Goal: Transaction & Acquisition: Purchase product/service

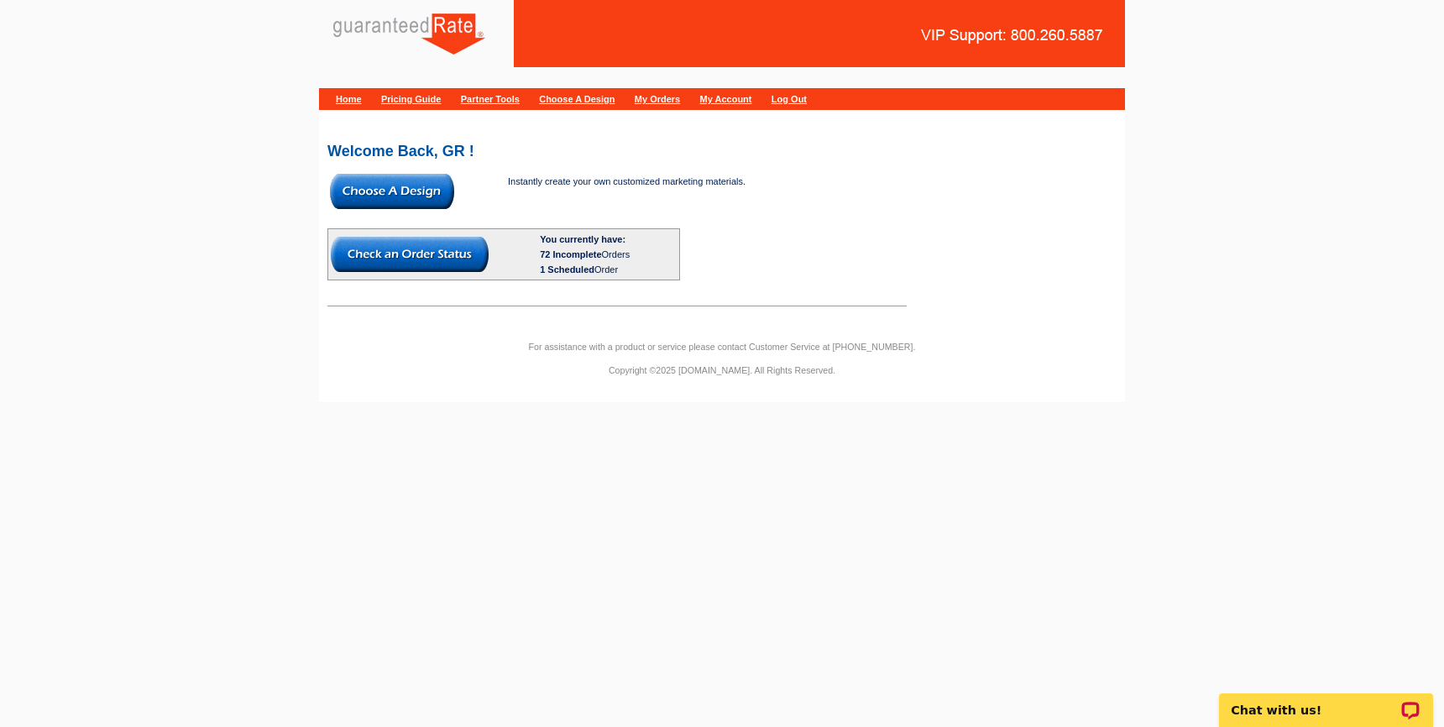
click at [375, 183] on img at bounding box center [392, 191] width 124 height 35
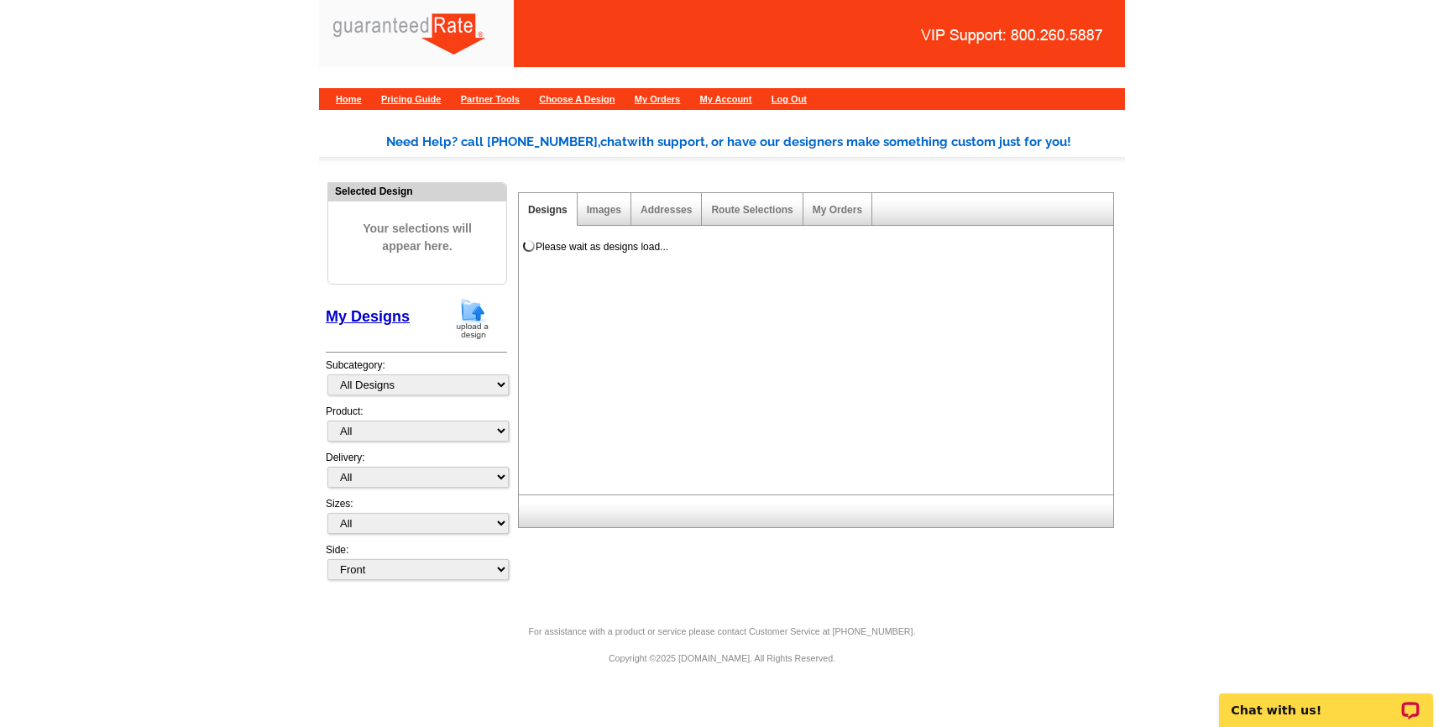
click at [477, 312] on img at bounding box center [473, 318] width 44 height 43
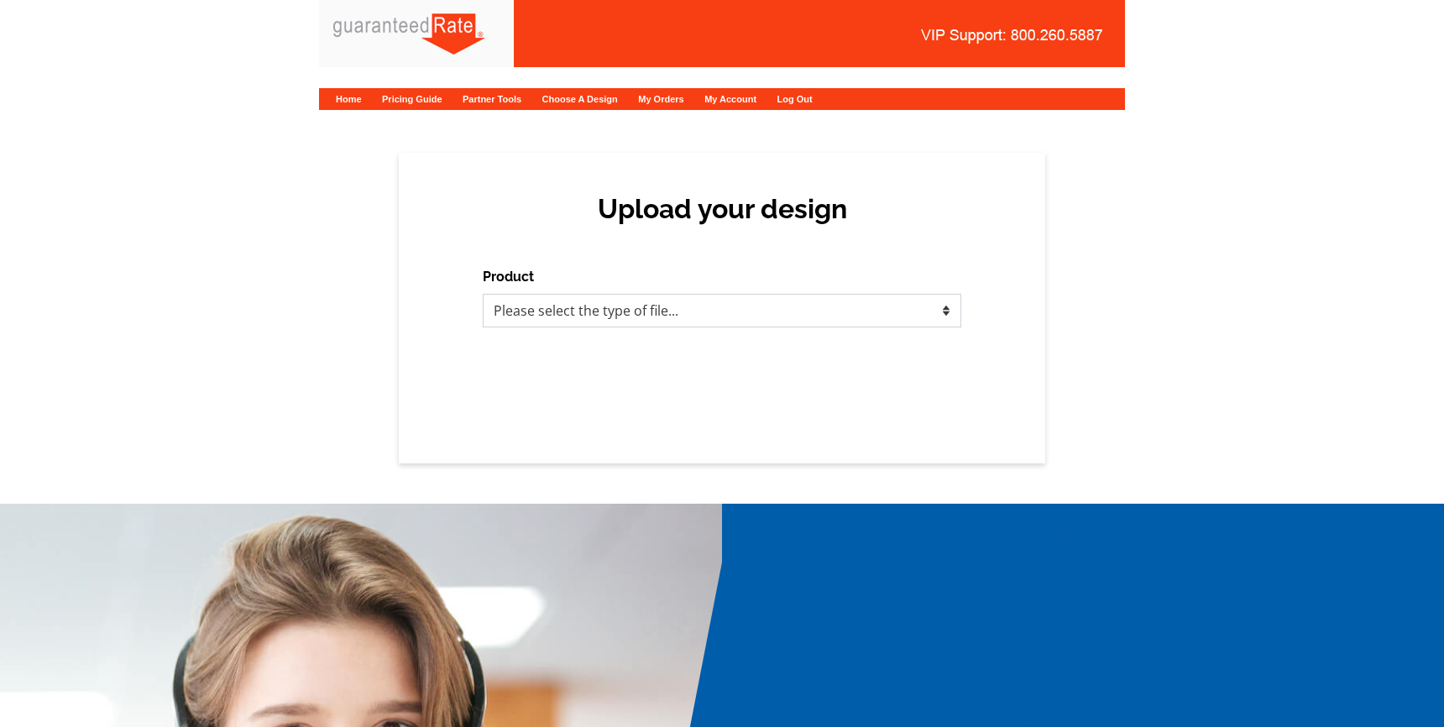
click at [558, 307] on select "Please select the type of file... Postcards Calendars Business Cards Letters an…" at bounding box center [722, 311] width 479 height 34
select select "1"
click at [483, 294] on select "Please select the type of file... Postcards Calendars Business Cards Letters an…" at bounding box center [722, 311] width 479 height 34
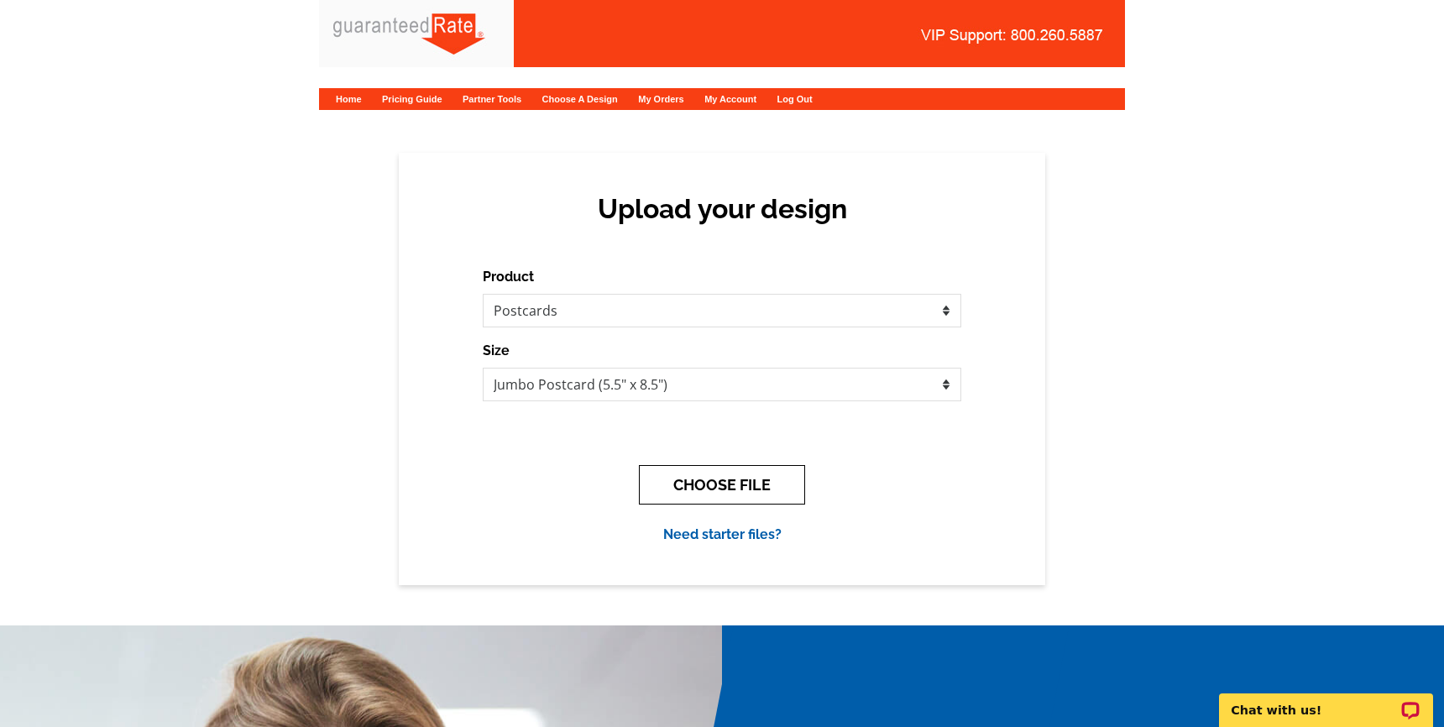
click at [683, 485] on button "CHOOSE FILE" at bounding box center [722, 484] width 166 height 39
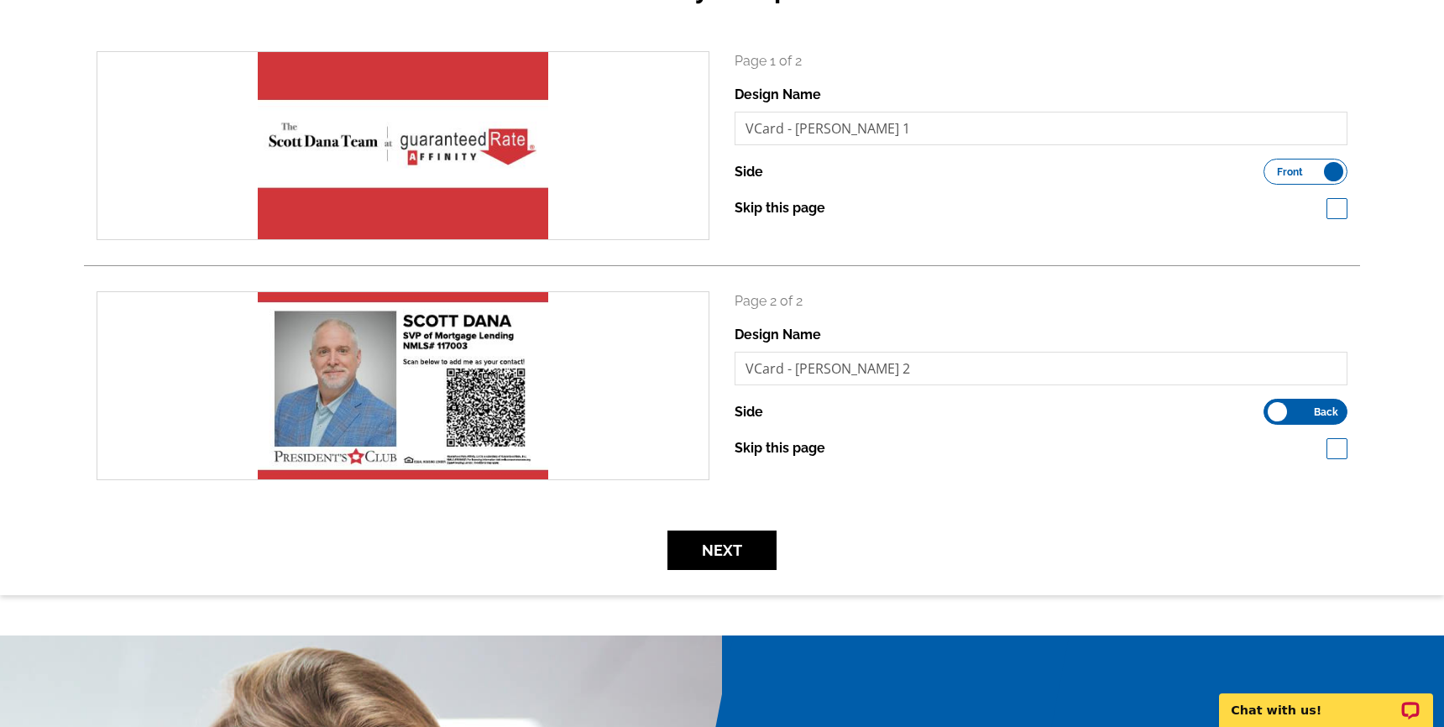
scroll to position [304, 0]
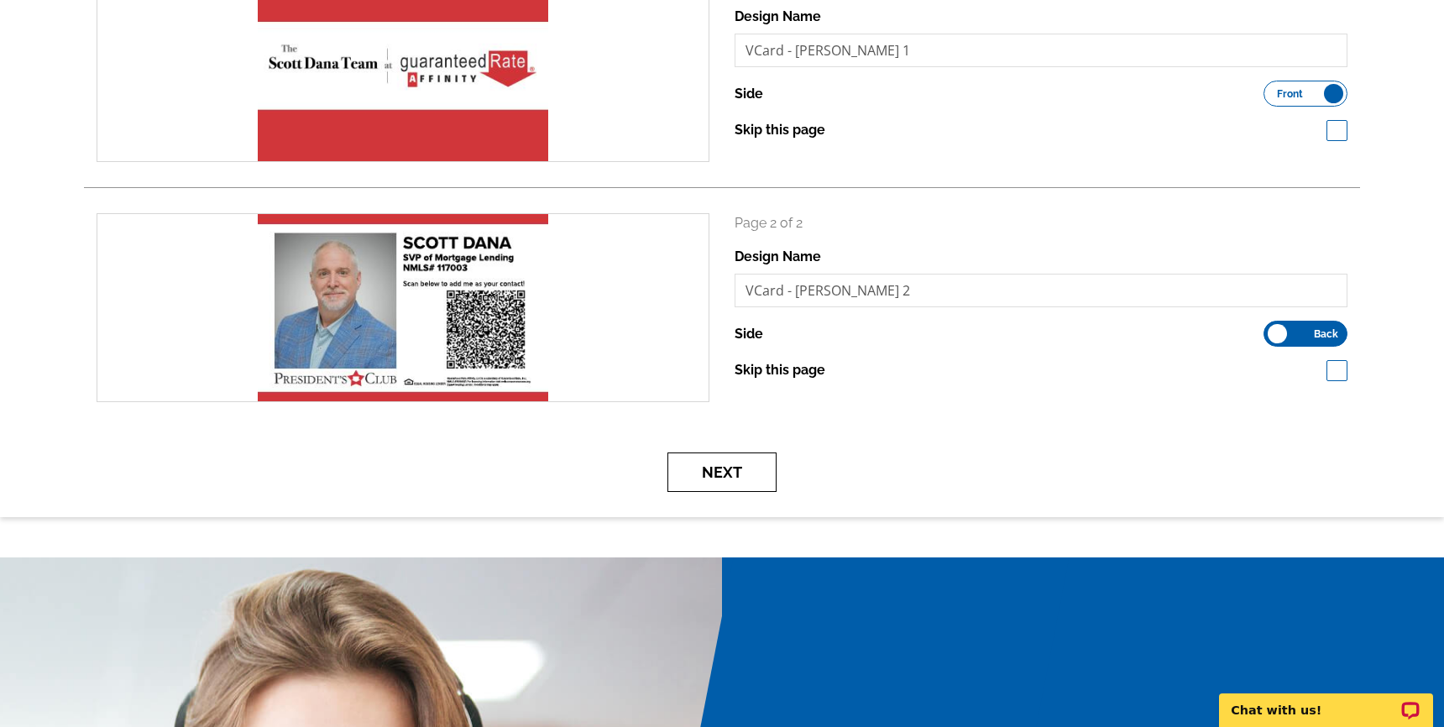
click at [739, 474] on button "Next" at bounding box center [722, 472] width 109 height 39
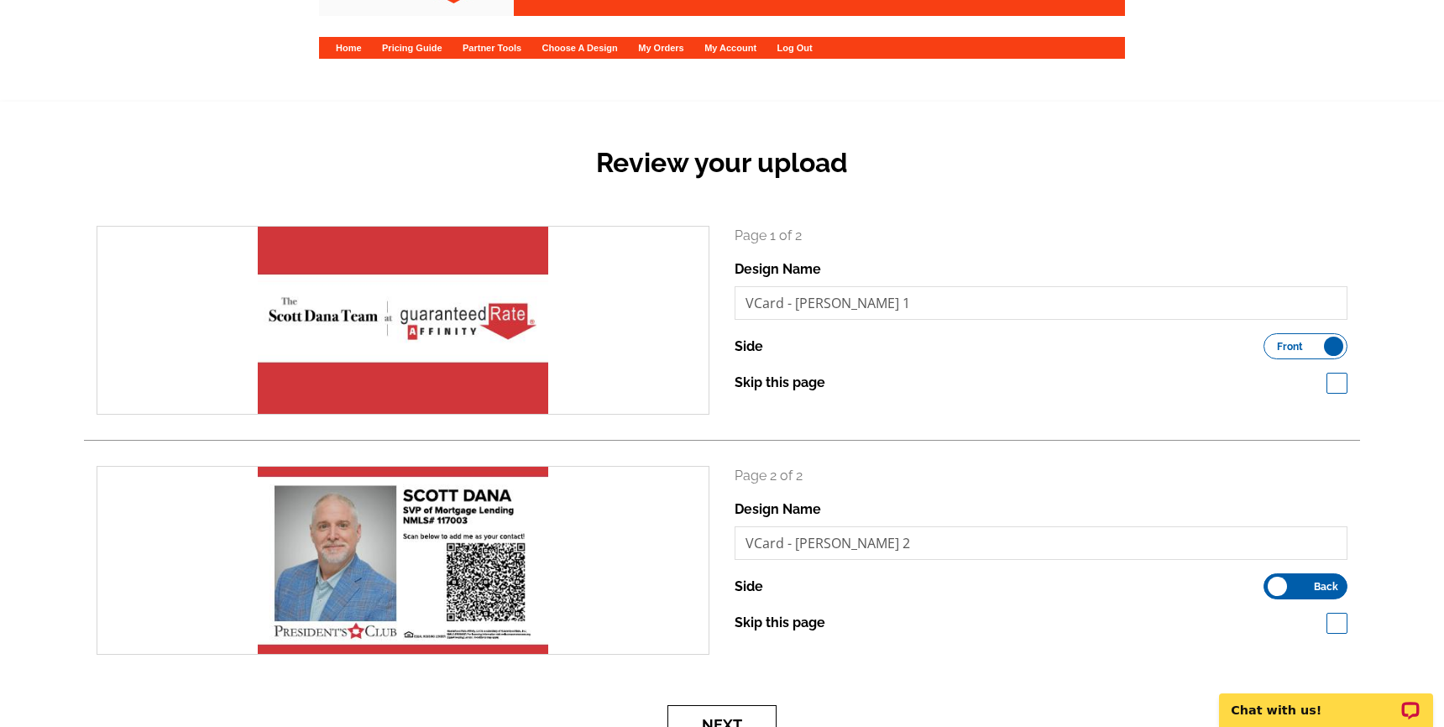
scroll to position [29, 0]
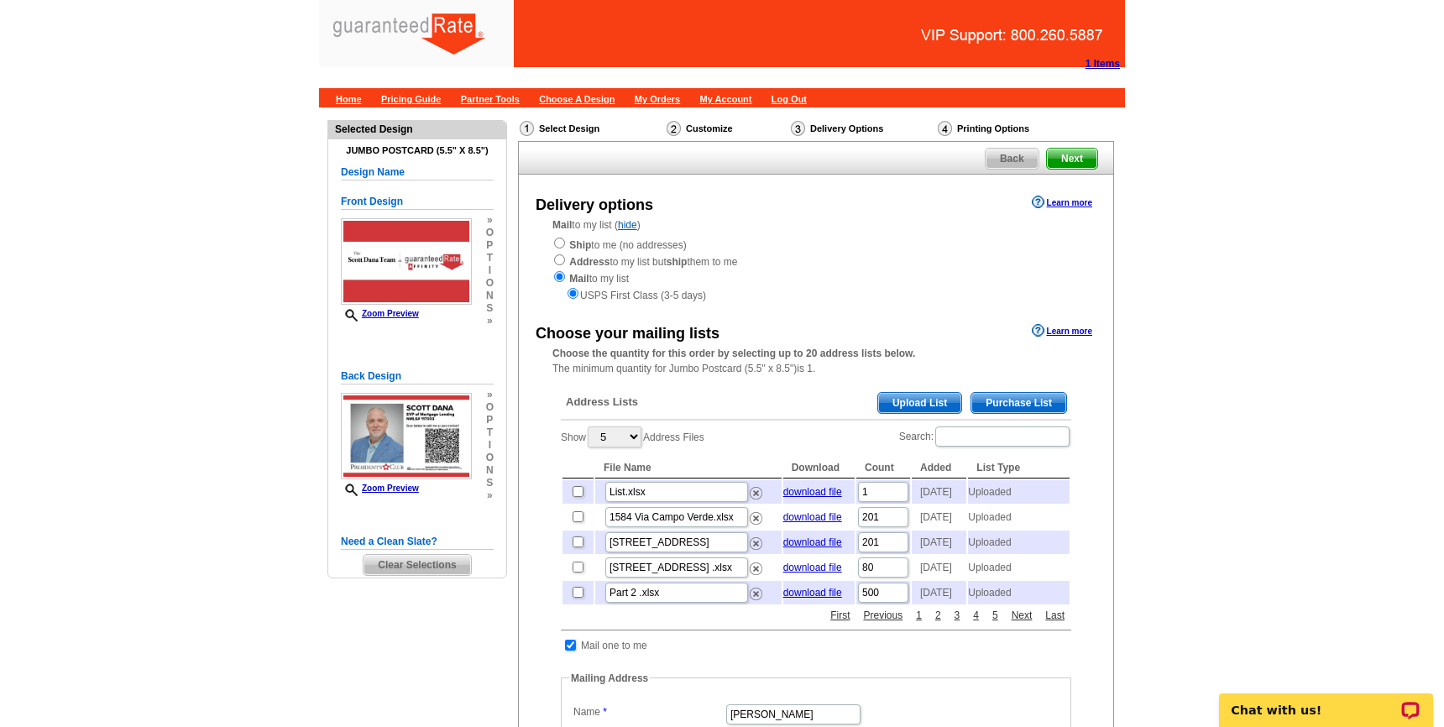
click at [1221, 284] on main "Need Help? call [PHONE_NUMBER], chat with support, or have our designers make s…" at bounding box center [722, 652] width 1444 height 1091
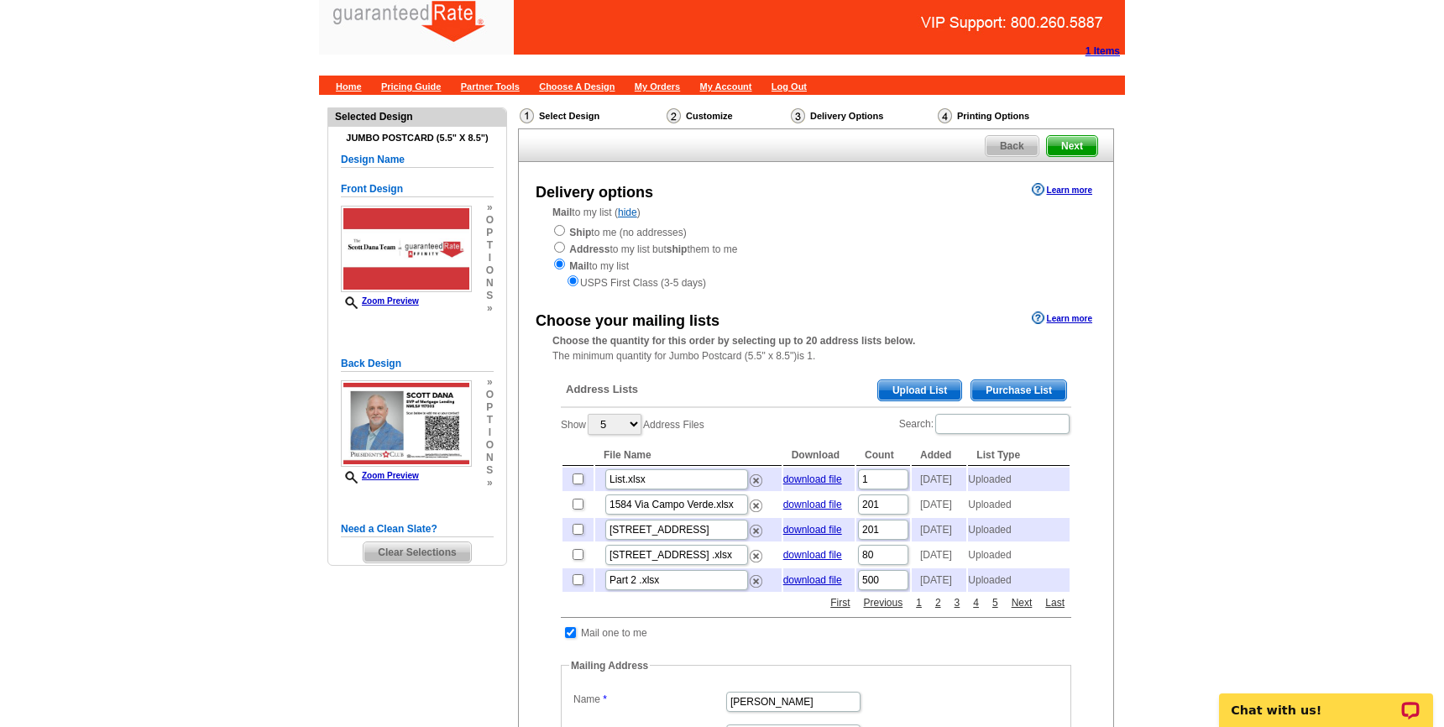
scroll to position [11, 0]
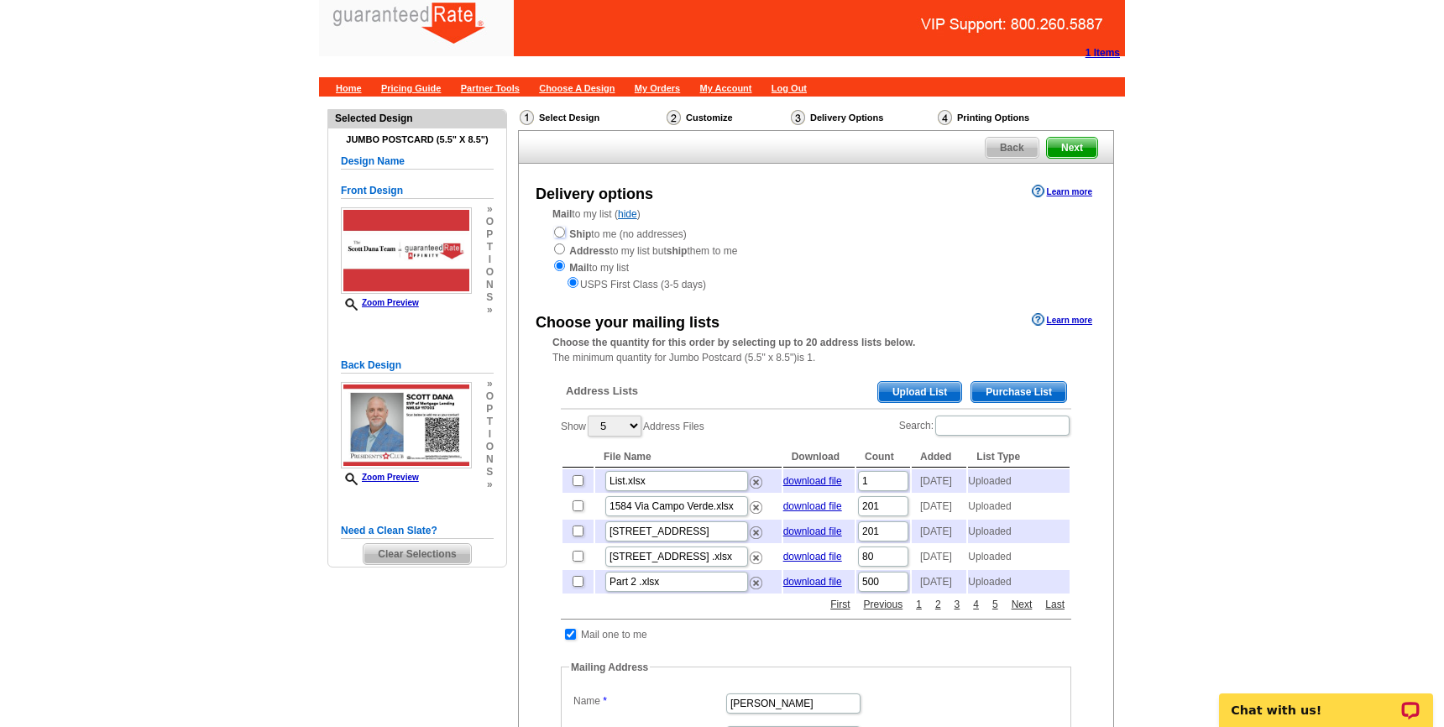
click at [558, 230] on input "radio" at bounding box center [559, 232] width 11 height 11
radio input "true"
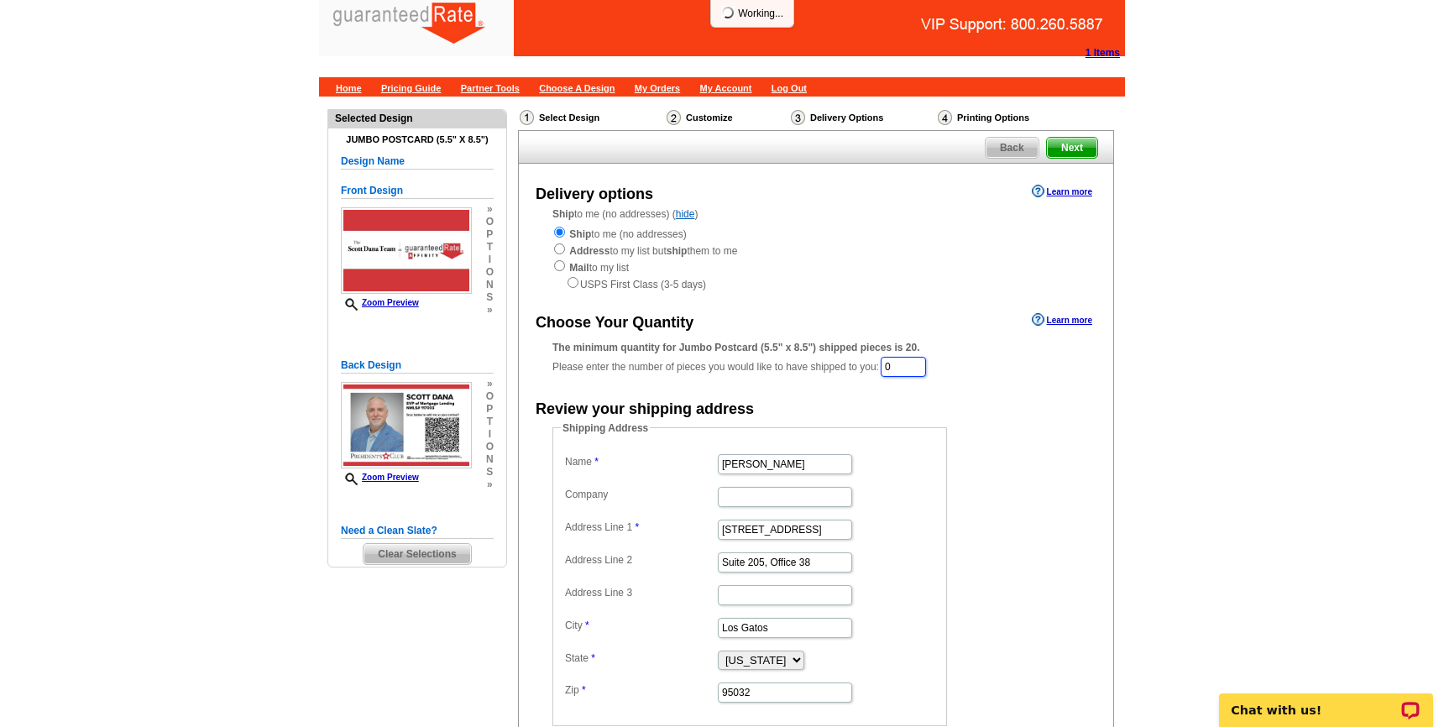
click at [905, 367] on input "0" at bounding box center [903, 367] width 45 height 20
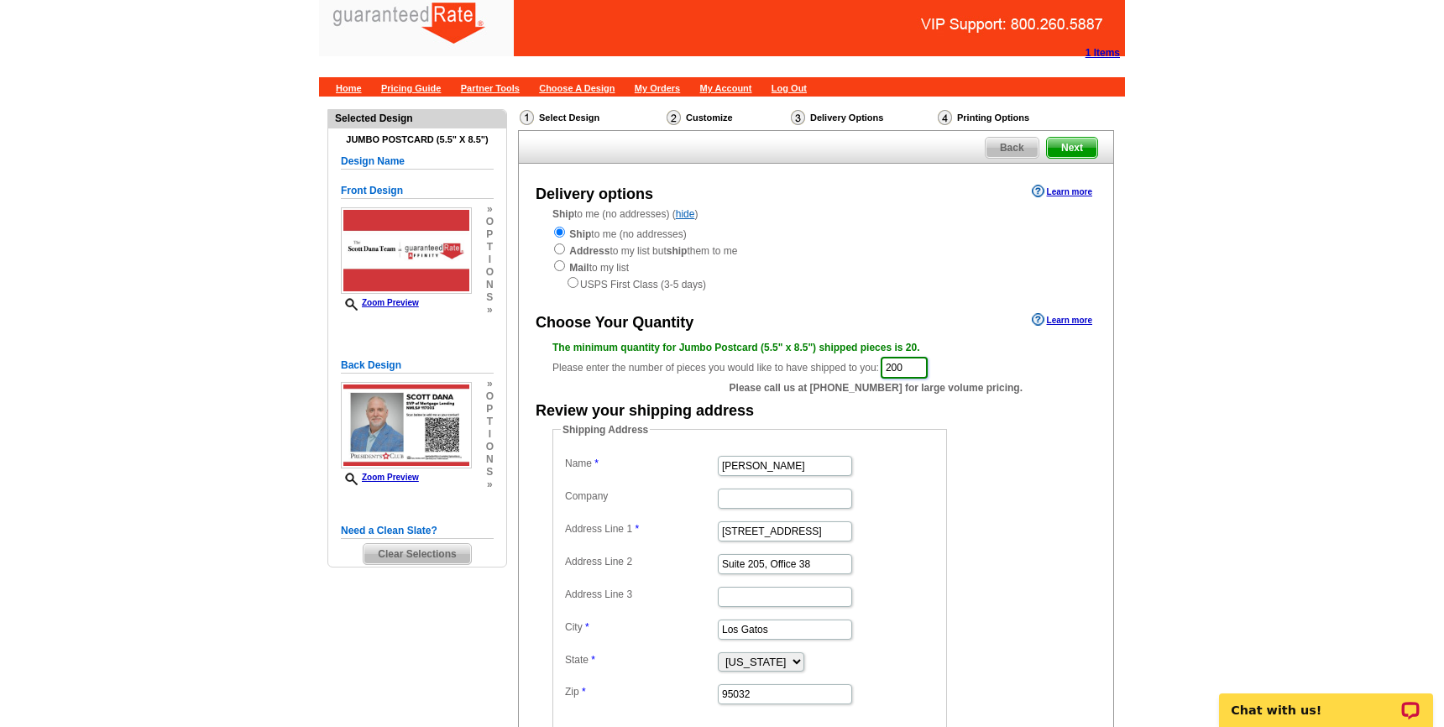
type input "200"
click at [1275, 391] on main "Need Help? call [PHONE_NUMBER], chat with support, or have our designers make s…" at bounding box center [722, 489] width 1444 height 784
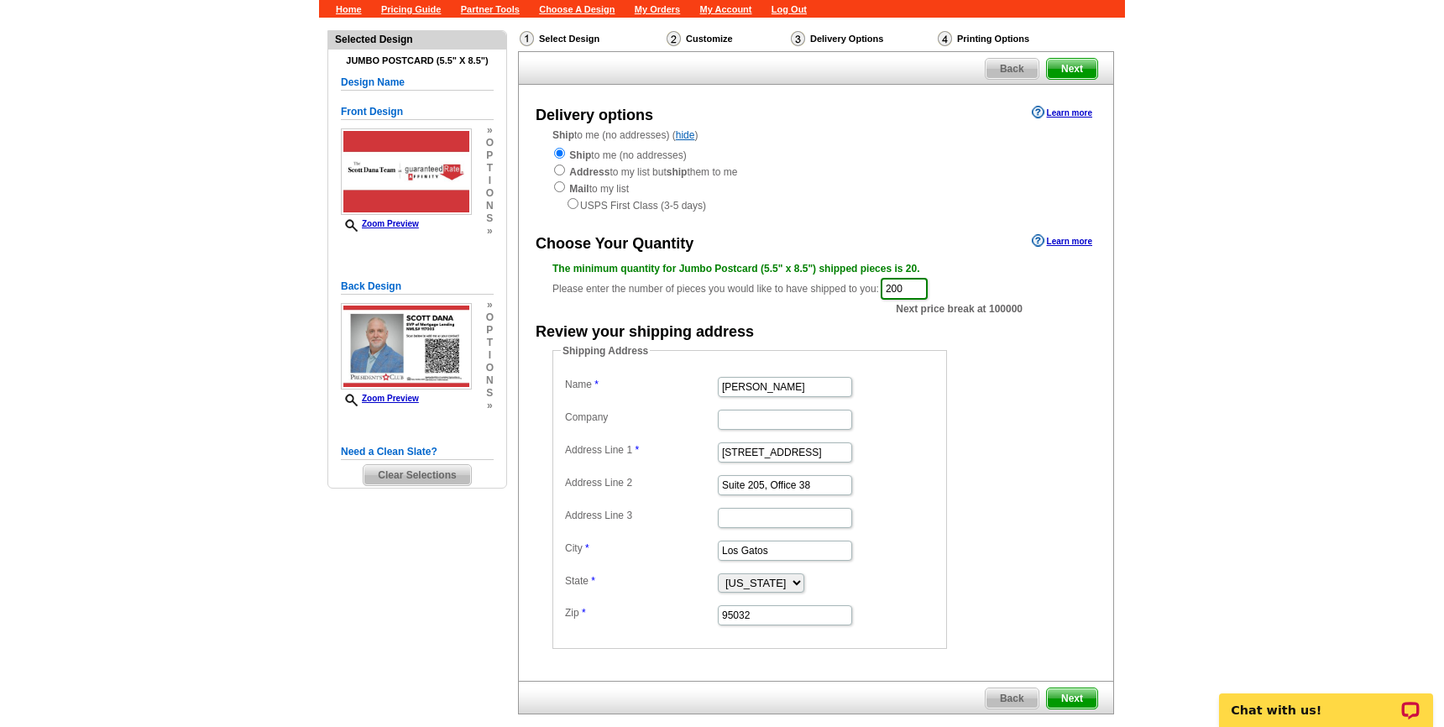
scroll to position [94, 0]
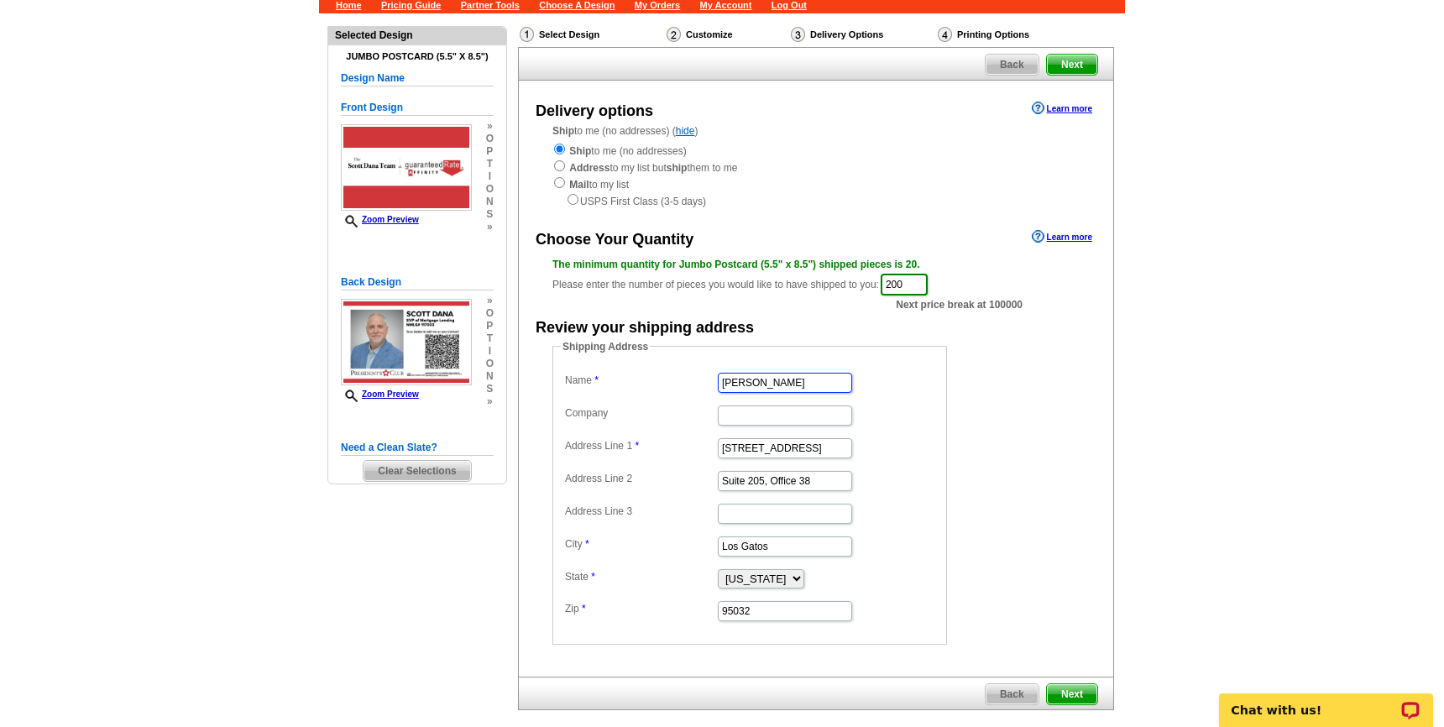
click at [783, 380] on input "Bob Bachman" at bounding box center [785, 383] width 134 height 20
type input "Scott Dana"
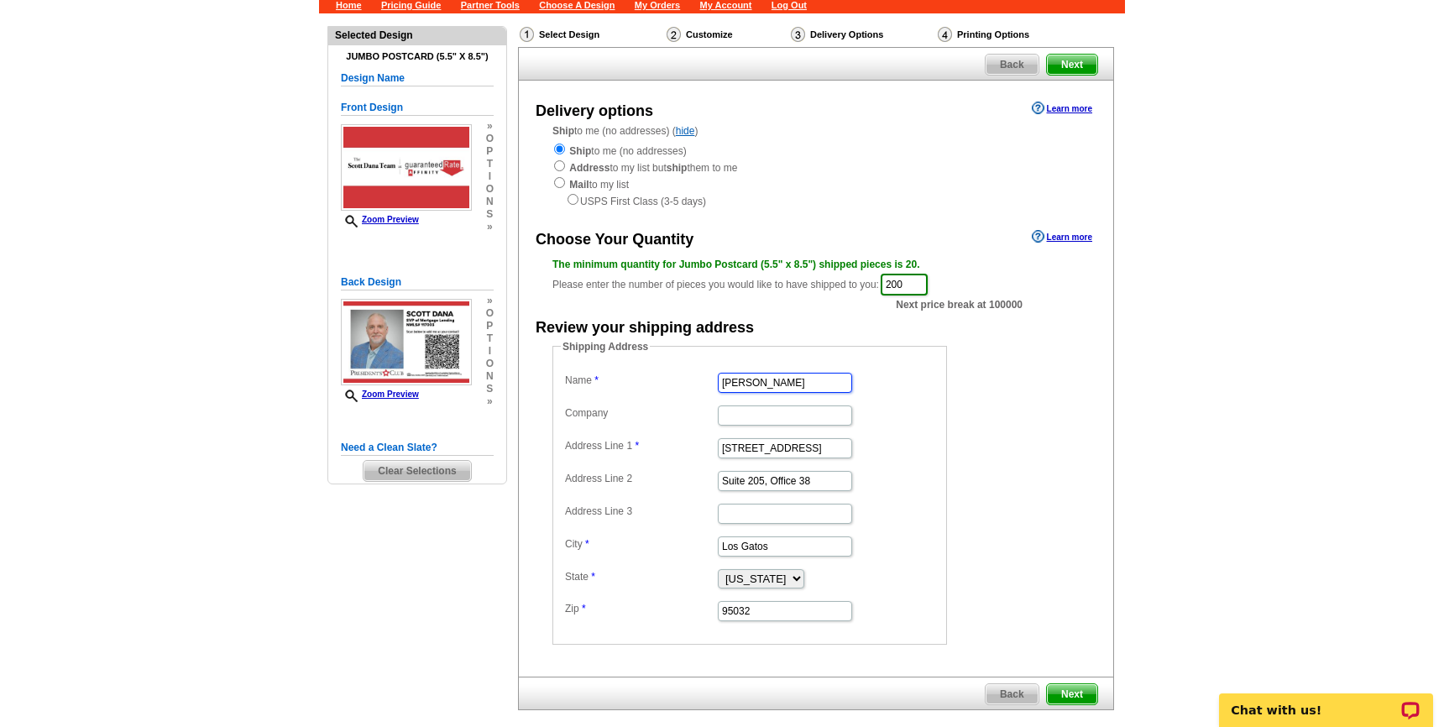
click at [784, 438] on input "16185 Los Gatos Blvd" at bounding box center [785, 448] width 134 height 20
paste input "43 Squire Court"
type input "43 Squire Court"
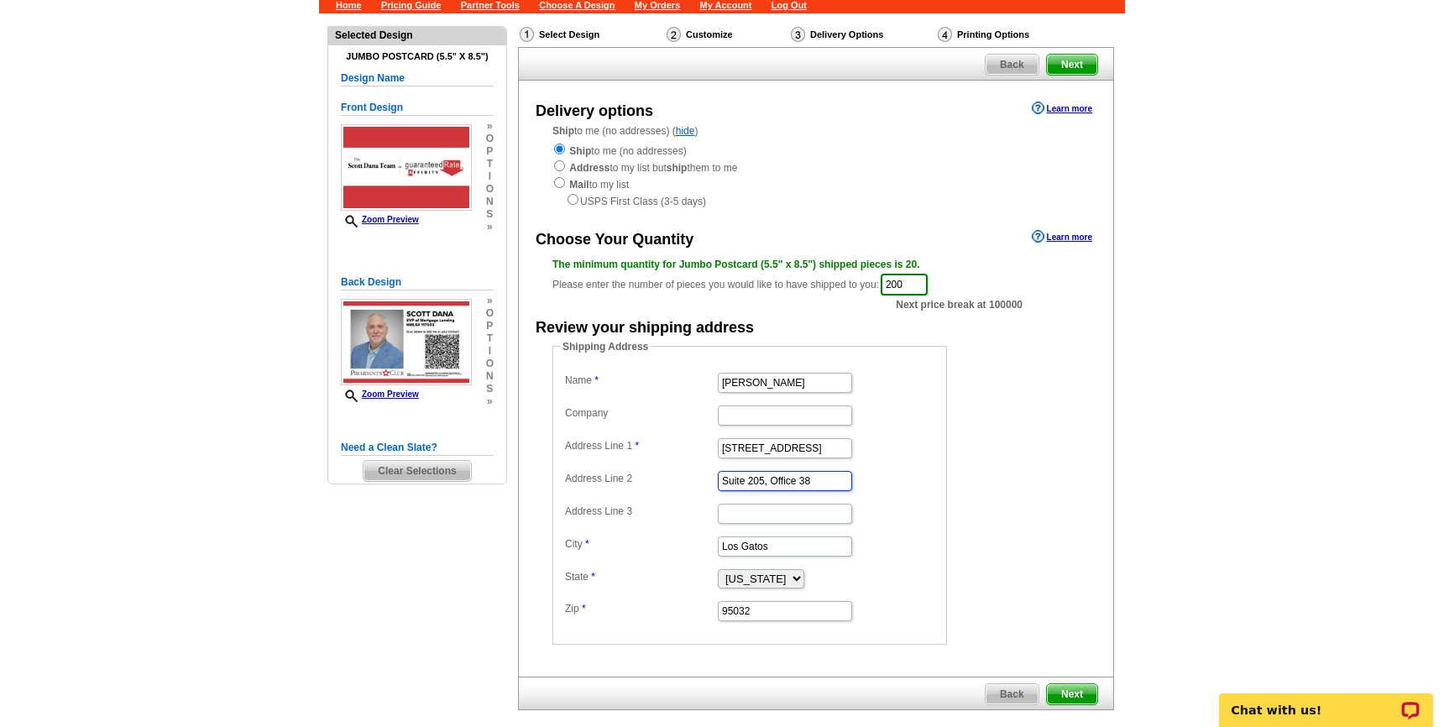
click at [768, 477] on input "Suite 205, Office 38" at bounding box center [785, 481] width 134 height 20
click at [784, 550] on input "Los Gatos" at bounding box center [785, 547] width 134 height 20
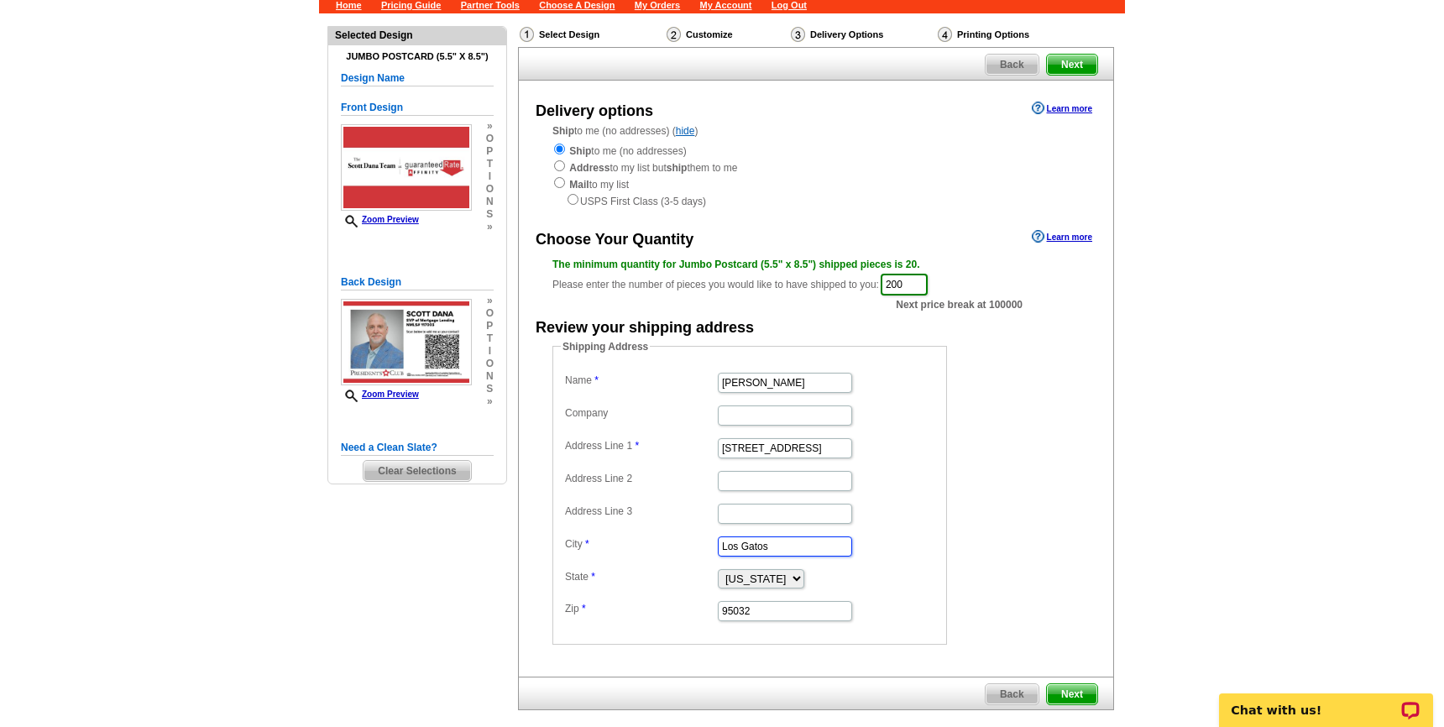
click at [784, 550] on input "Los Gatos" at bounding box center [785, 547] width 134 height 20
type input "Milford"
click at [805, 576] on select "Alabama Alaska Arizona Arkansas California Colorado Connecticut District of Col…" at bounding box center [761, 578] width 86 height 19
select select "CT"
click at [718, 569] on select "Alabama Alaska Arizona Arkansas California Colorado Connecticut District of Col…" at bounding box center [761, 578] width 86 height 19
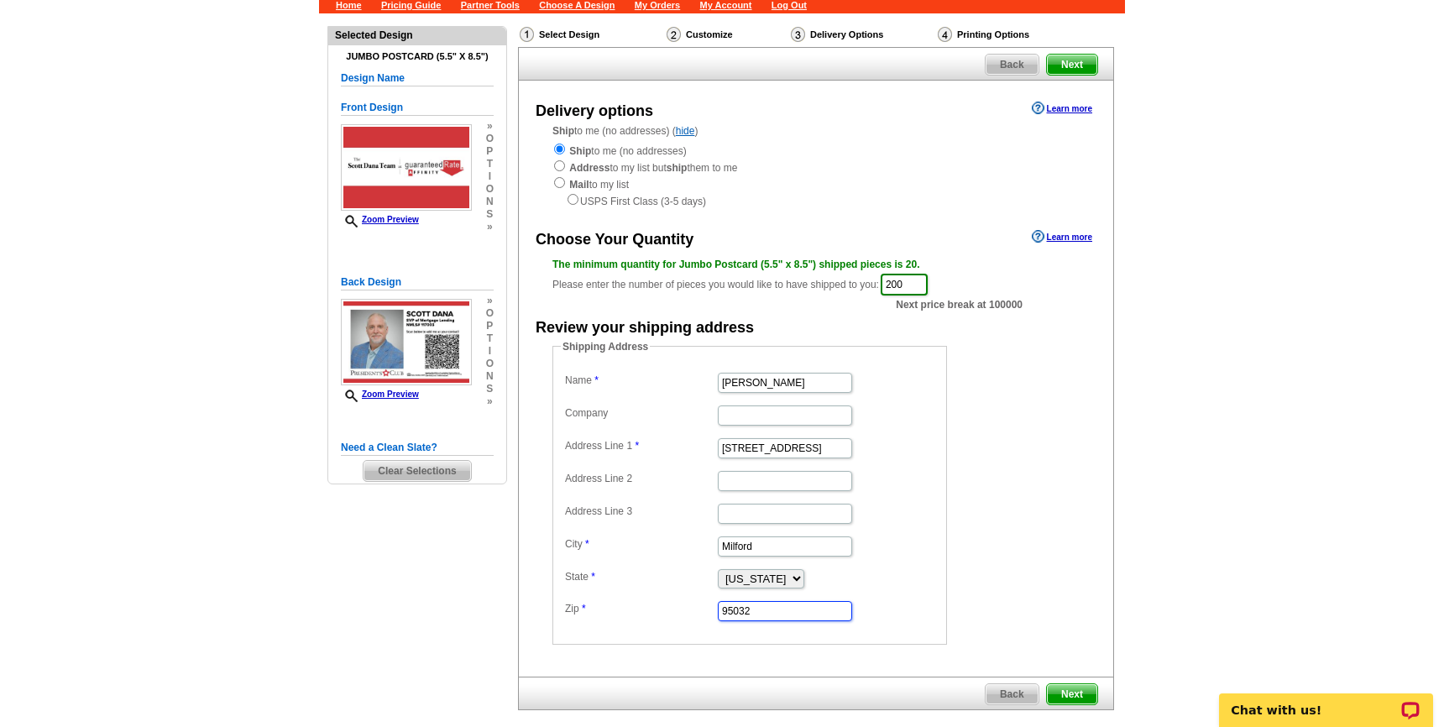
click at [775, 604] on input "95032" at bounding box center [785, 611] width 134 height 20
type input "06460"
click at [983, 639] on dd "Shipping Address Name Scott Dana Company Address Line 1 43 Squire Court Address…" at bounding box center [776, 492] width 447 height 306
click at [1073, 699] on span "Next" at bounding box center [1072, 694] width 50 height 20
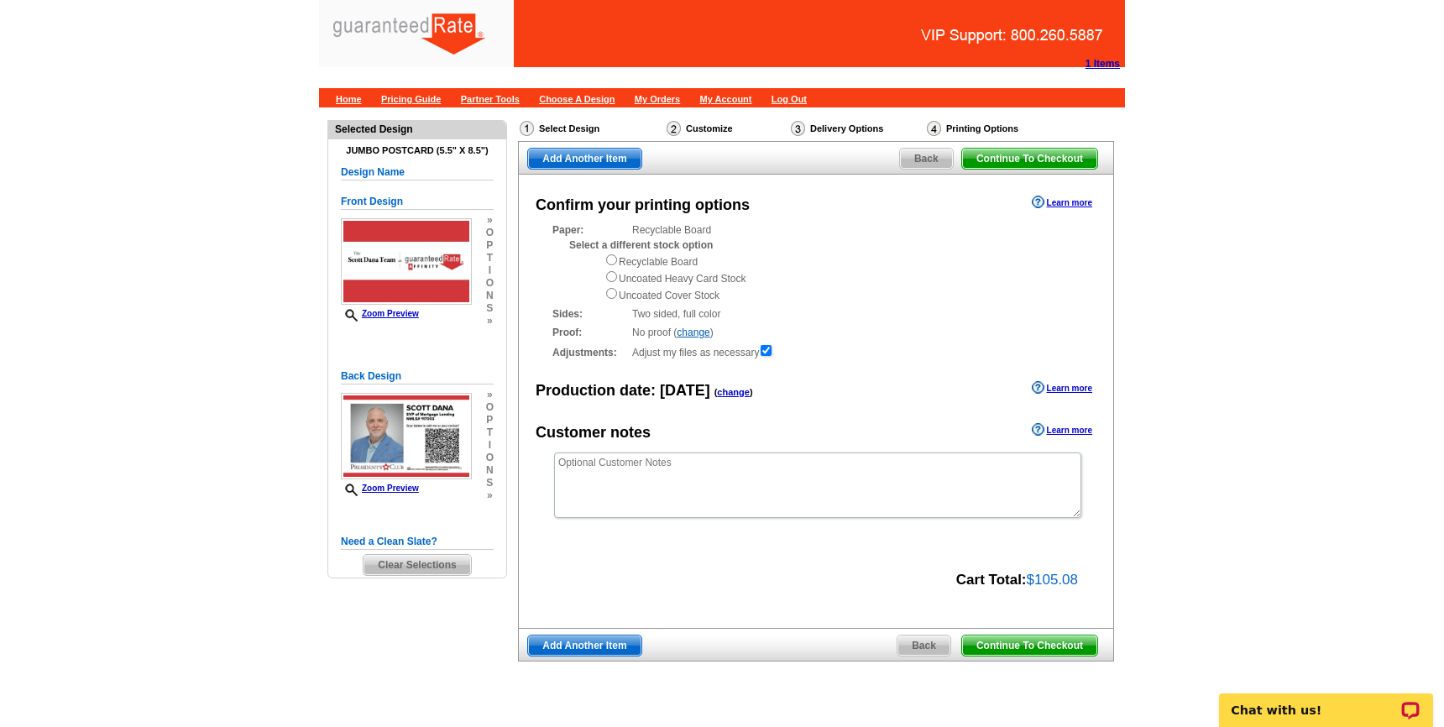
click at [1005, 647] on span "Continue To Checkout" at bounding box center [1029, 646] width 135 height 20
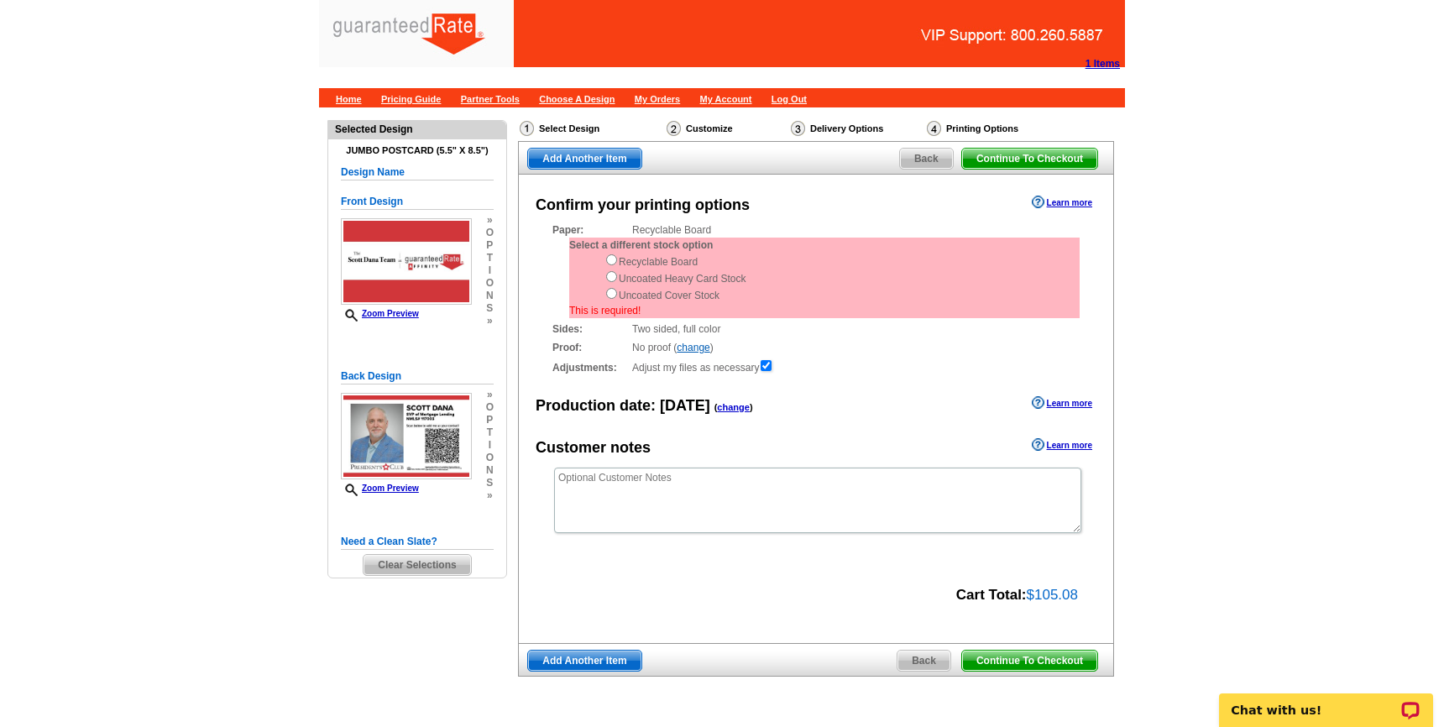
click at [516, 318] on div "Select Design Customize Delivery Options Printing Options Continue To Checkout …" at bounding box center [815, 406] width 603 height 580
click at [611, 261] on input "radio" at bounding box center [611, 259] width 11 height 11
radio input "true"
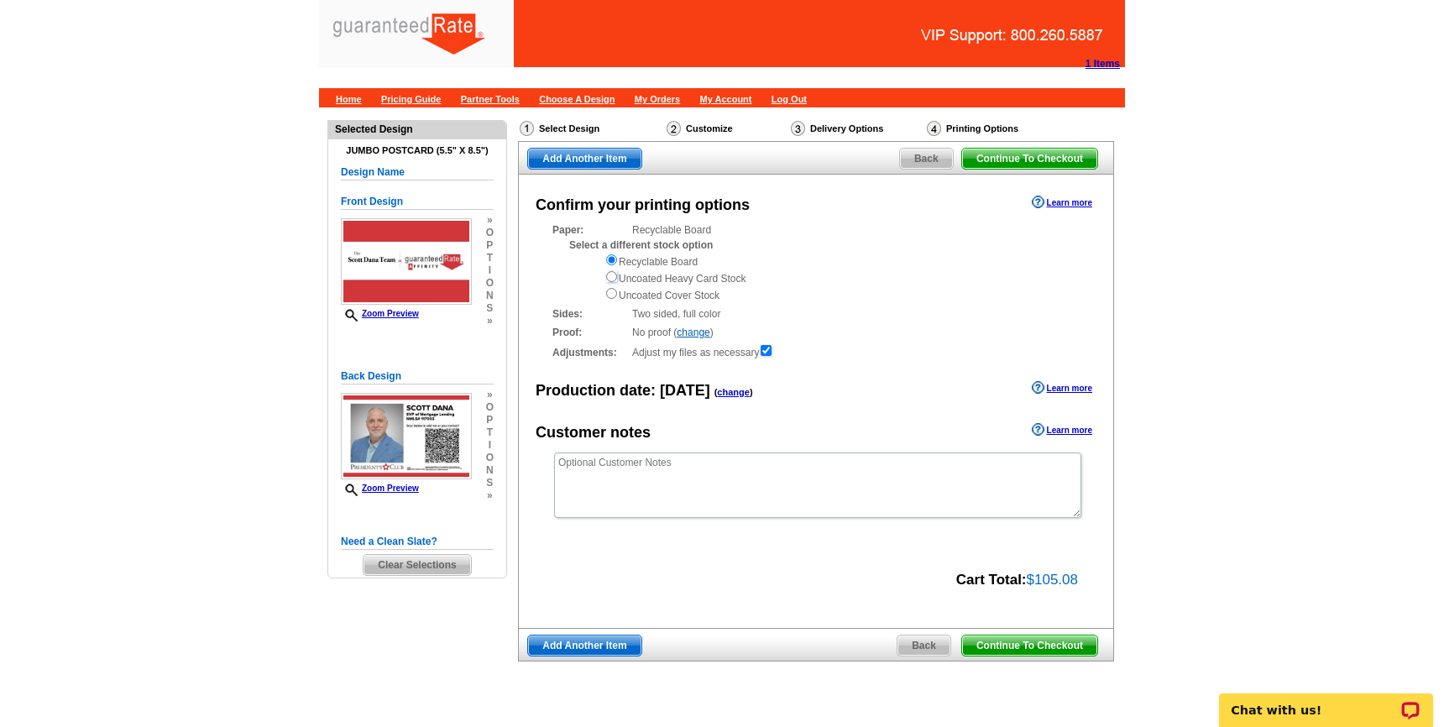
click at [615, 278] on input "radio" at bounding box center [611, 276] width 11 height 11
radio input "true"
click at [611, 294] on input "radio" at bounding box center [611, 293] width 11 height 11
radio input "true"
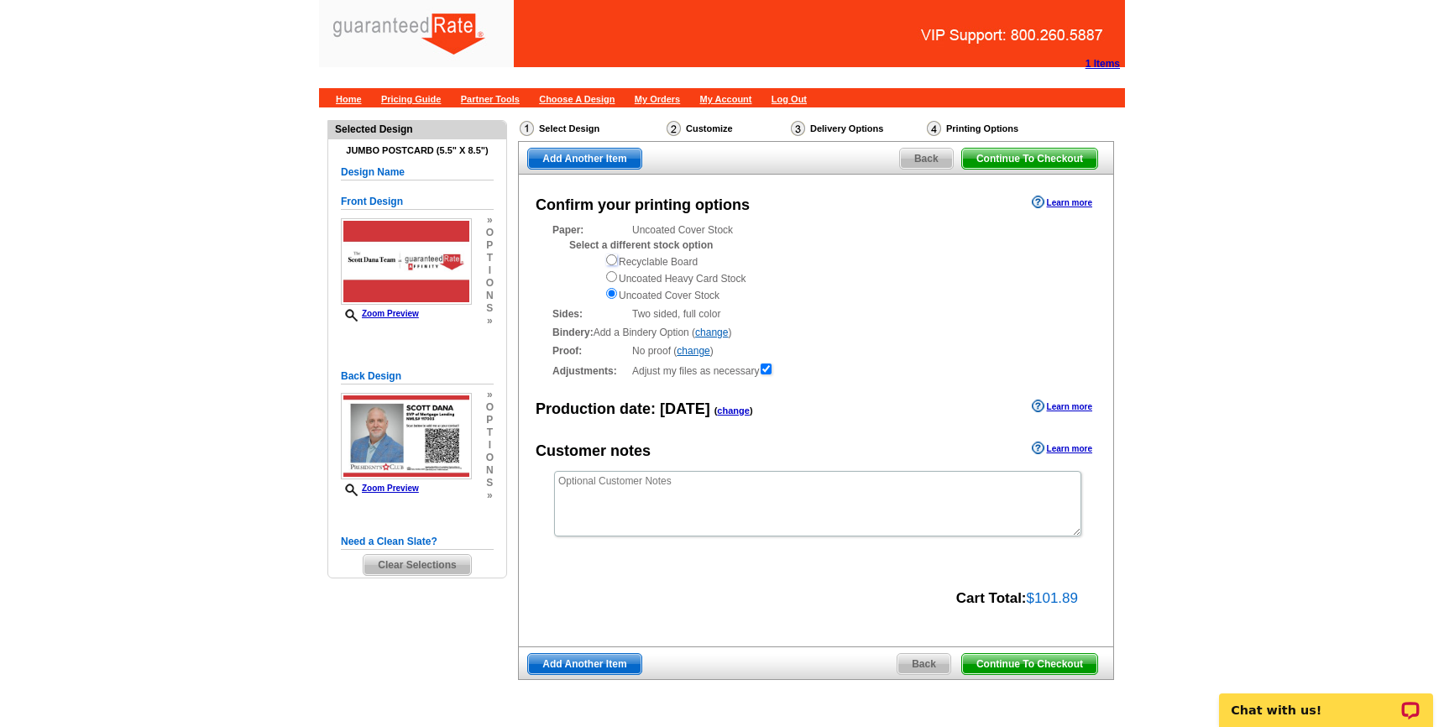
click at [613, 261] on input "radio" at bounding box center [611, 259] width 11 height 11
radio input "true"
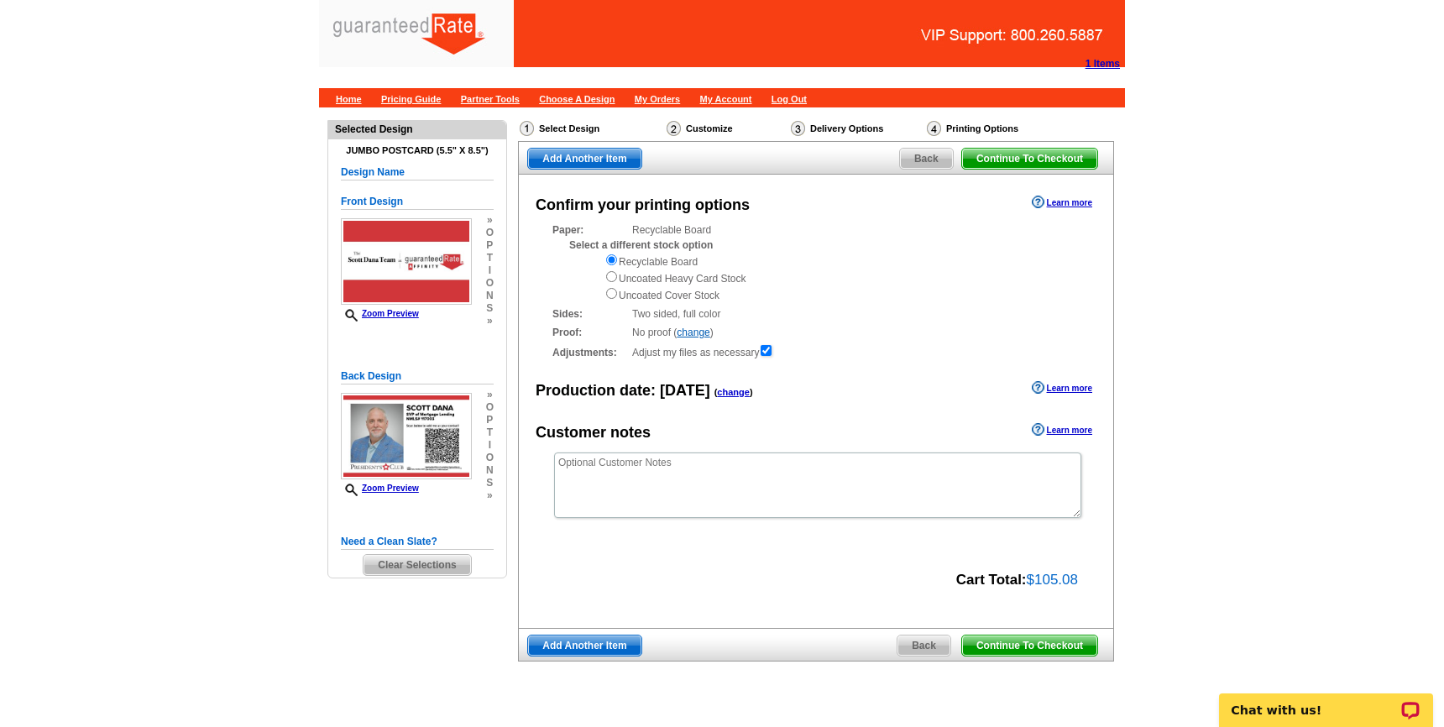
click at [1266, 280] on main "Need Help? call 800-260-5887, chat with support, or have our designers make som…" at bounding box center [722, 428] width 1444 height 642
click at [1244, 421] on main "Need Help? call 800-260-5887, chat with support, or have our designers make som…" at bounding box center [722, 428] width 1444 height 642
click at [1068, 642] on span "Continue To Checkout" at bounding box center [1029, 646] width 135 height 20
